Goal: Navigation & Orientation: Find specific page/section

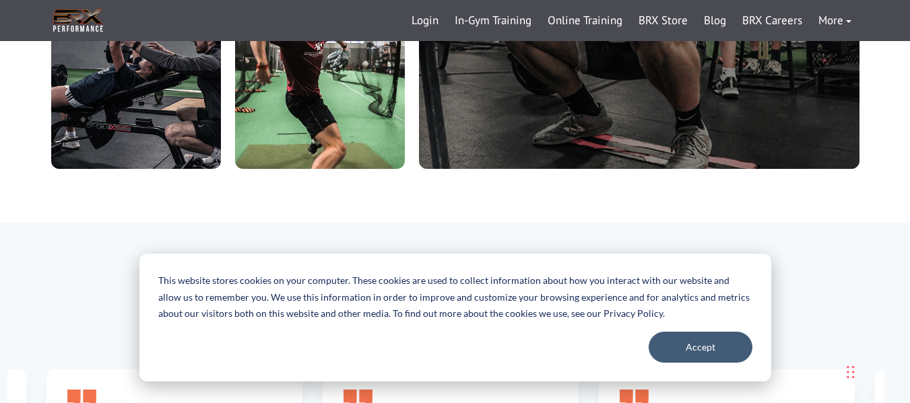
scroll to position [3073, 0]
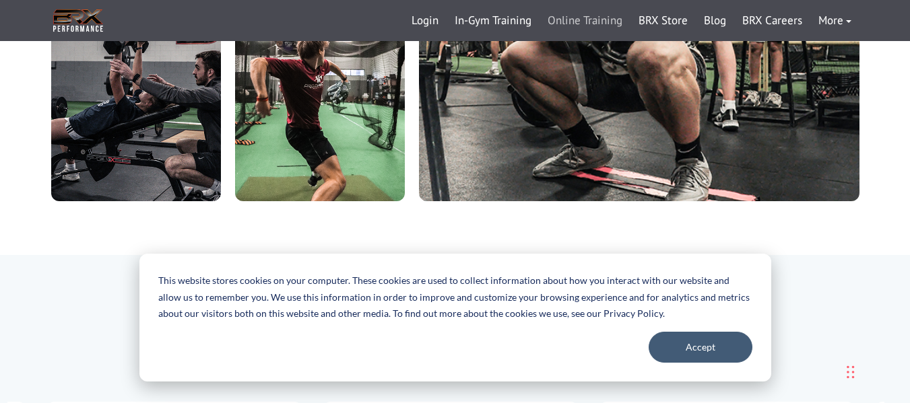
click at [570, 28] on link "Online Training" at bounding box center [584, 21] width 91 height 32
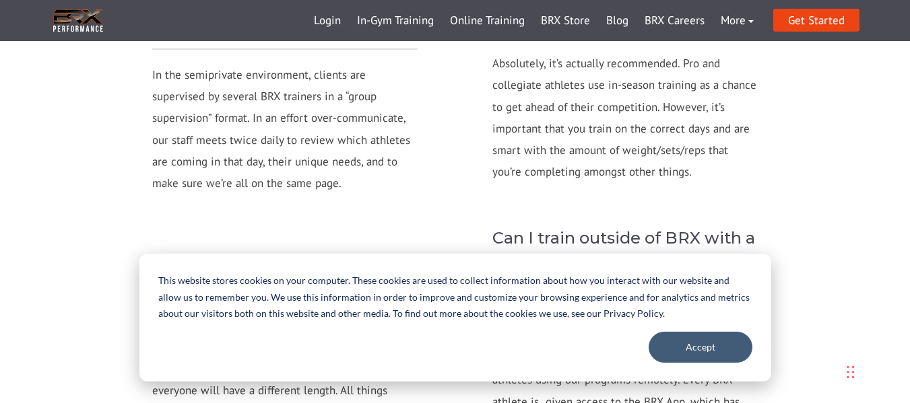
scroll to position [1571, 0]
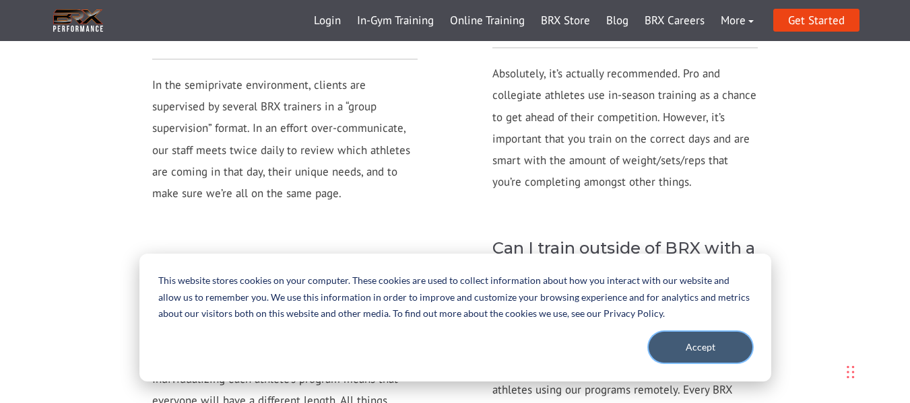
drag, startPoint x: 732, startPoint y: 335, endPoint x: 775, endPoint y: 334, distance: 42.4
click at [752, 334] on div "This website stores cookies on your computer. These cookies are used to collect…" at bounding box center [455, 318] width 632 height 128
click at [766, 335] on div "This website stores cookies on your computer. These cookies are used to collect…" at bounding box center [455, 318] width 632 height 128
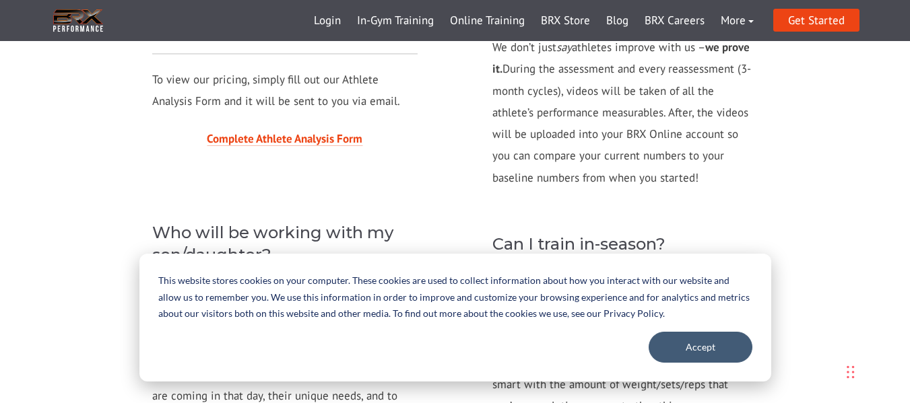
scroll to position [1235, 0]
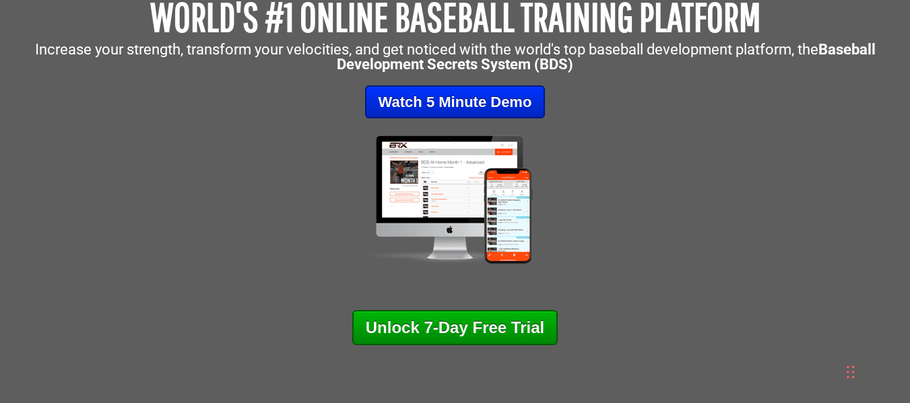
scroll to position [224, 0]
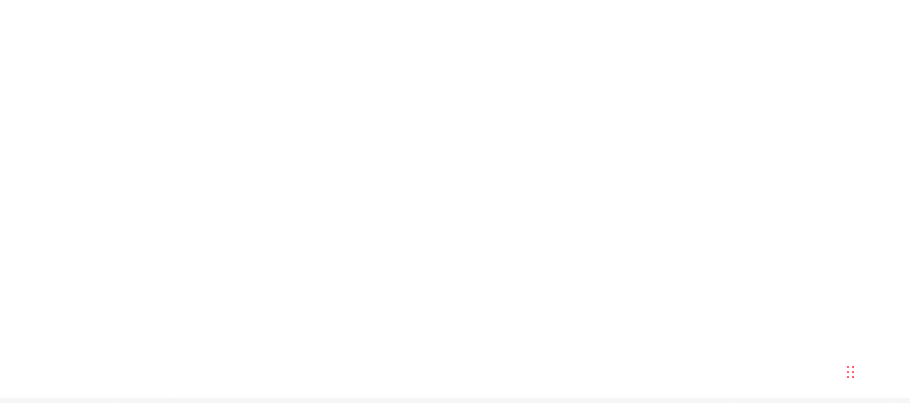
scroll to position [5388, 0]
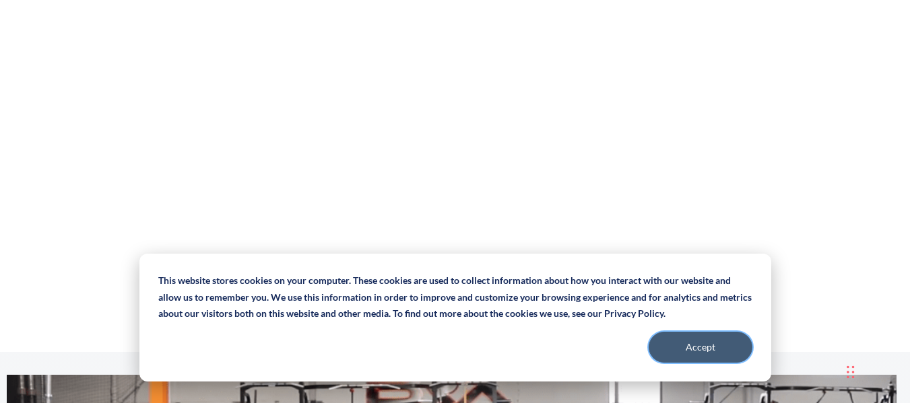
click at [680, 335] on button "Accept" at bounding box center [701, 347] width 104 height 31
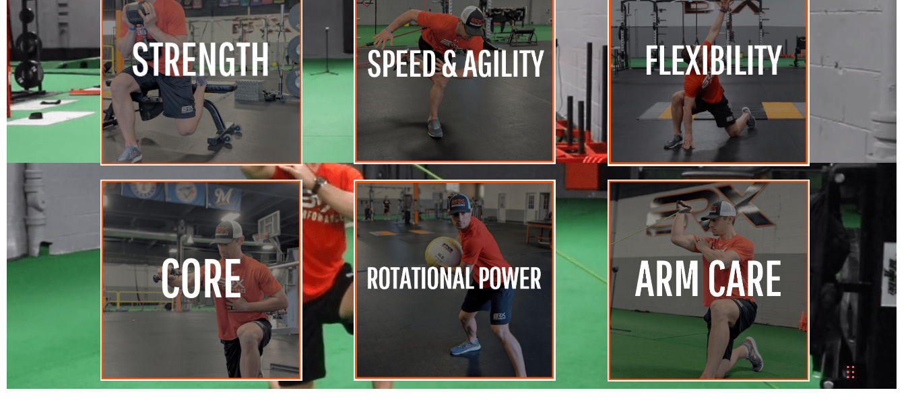
scroll to position [6287, 0]
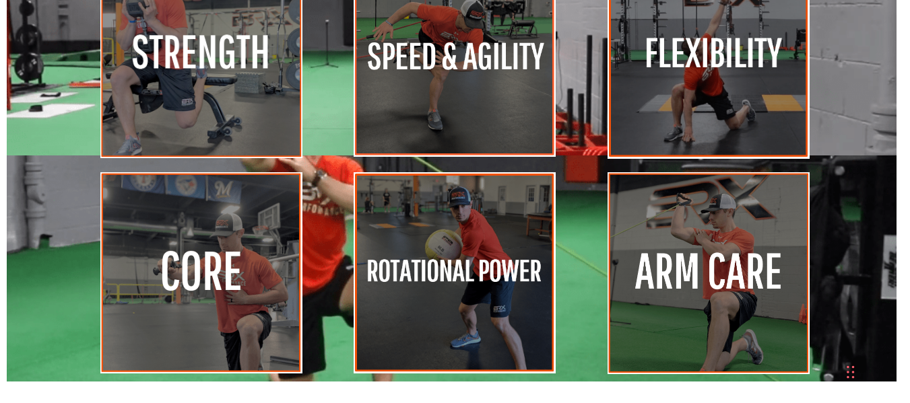
drag, startPoint x: 468, startPoint y: 133, endPoint x: 432, endPoint y: 131, distance: 35.8
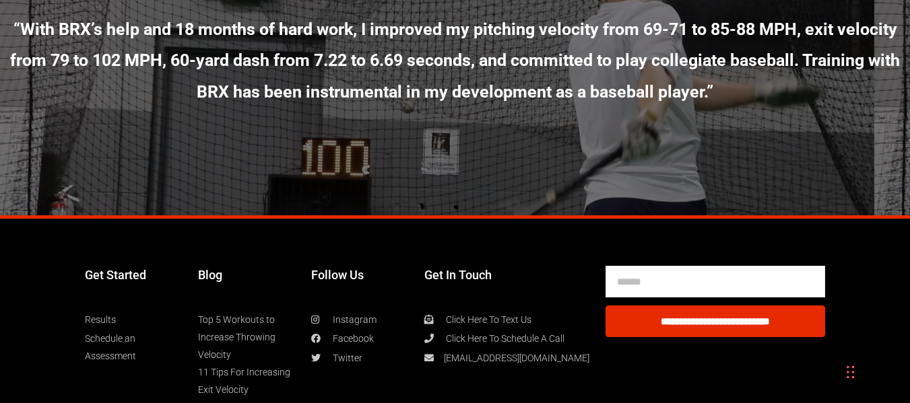
scroll to position [7184, 0]
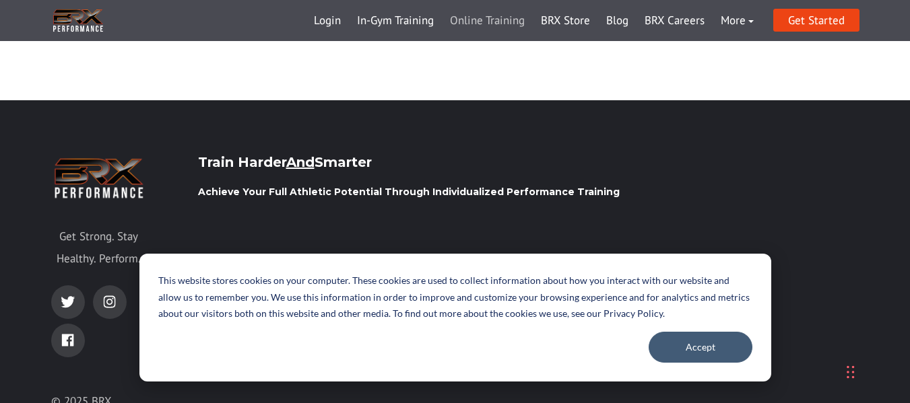
scroll to position [1906, 0]
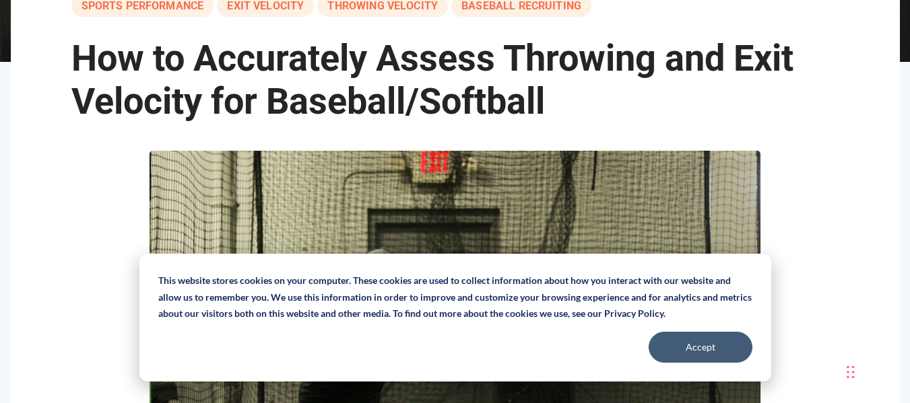
scroll to position [224, 0]
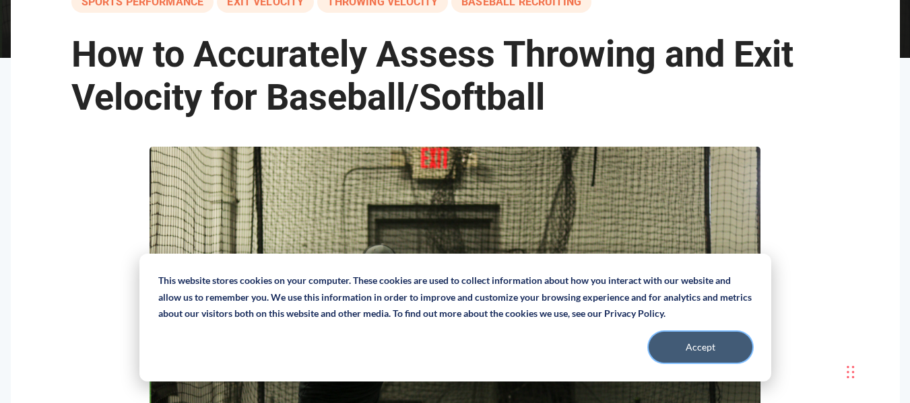
click at [725, 351] on button "Accept" at bounding box center [701, 347] width 104 height 31
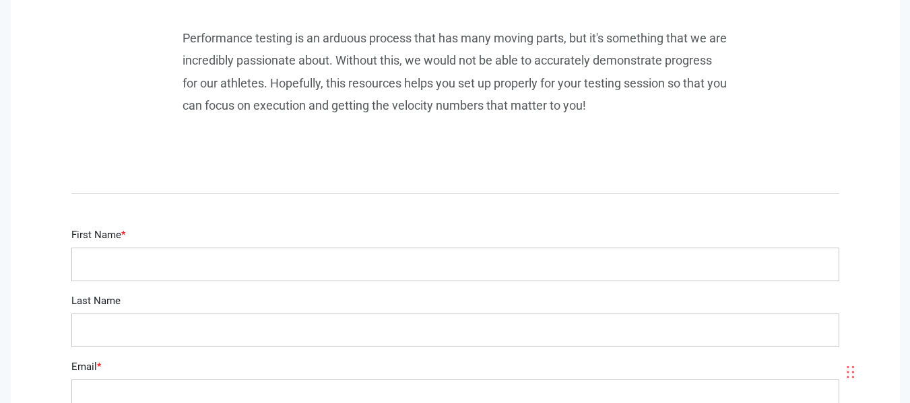
scroll to position [9093, 0]
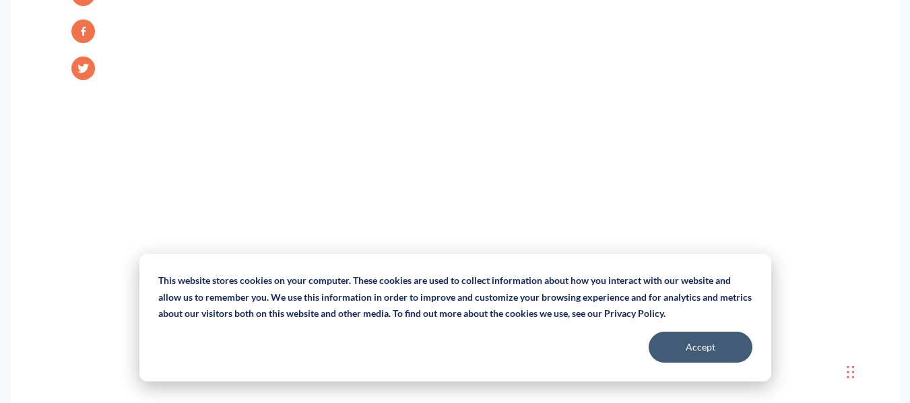
scroll to position [898, 0]
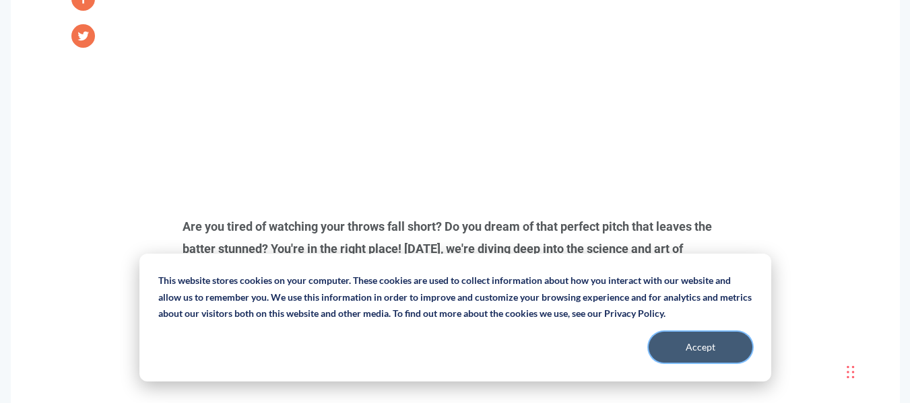
drag, startPoint x: 677, startPoint y: 355, endPoint x: 682, endPoint y: 341, distance: 14.3
click at [681, 345] on button "Accept" at bounding box center [701, 347] width 104 height 31
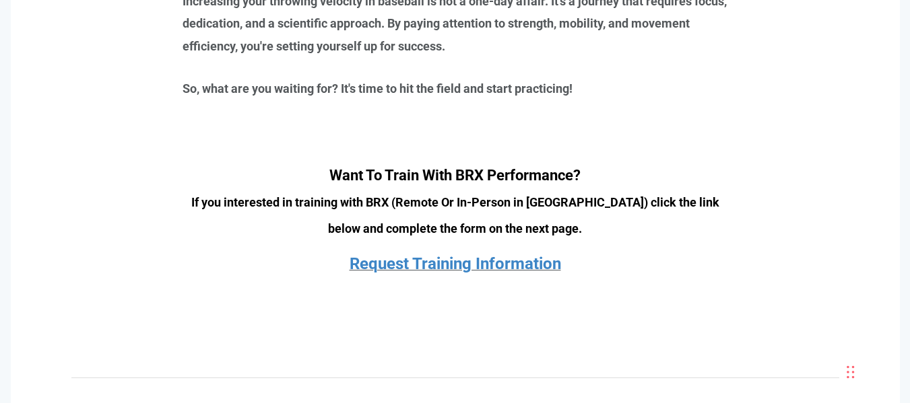
scroll to position [2470, 0]
